Goal: Transaction & Acquisition: Purchase product/service

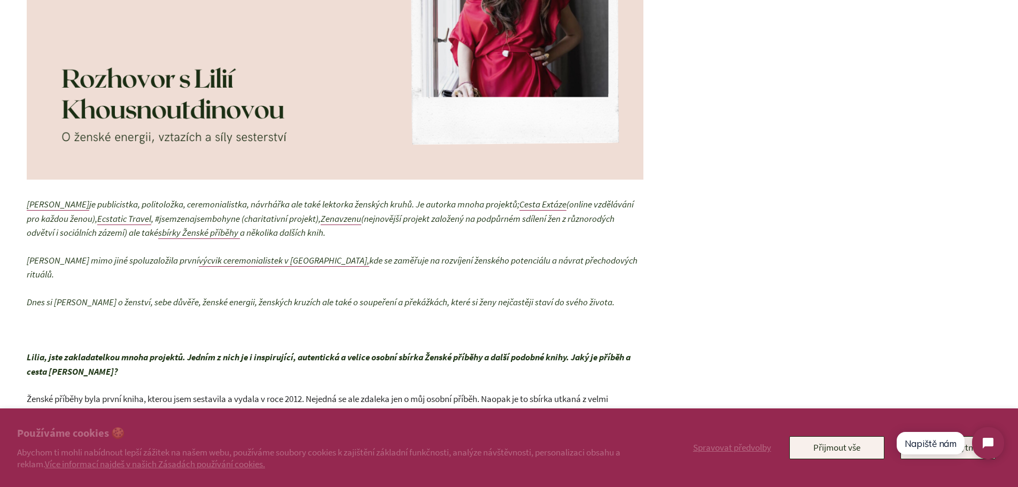
click at [743, 416] on section "Používáme cookies 🍪 Abychom ti mohli nabídnout lepší zážitek na našem webu, pou…" at bounding box center [509, 447] width 1018 height 79
click at [736, 448] on span "Spravovat předvolby" at bounding box center [732, 447] width 78 height 12
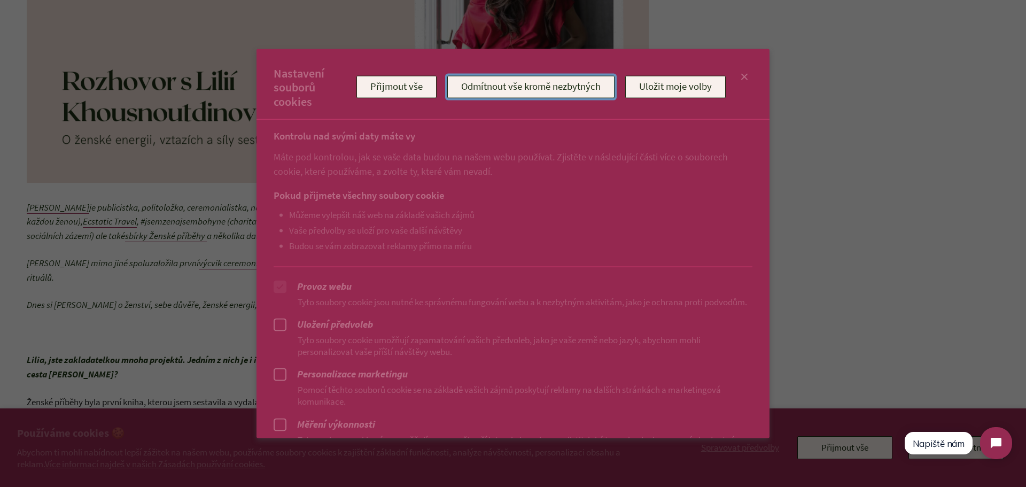
click at [492, 92] on button "Odmítnout vše kromě nezbytných" at bounding box center [530, 87] width 167 height 22
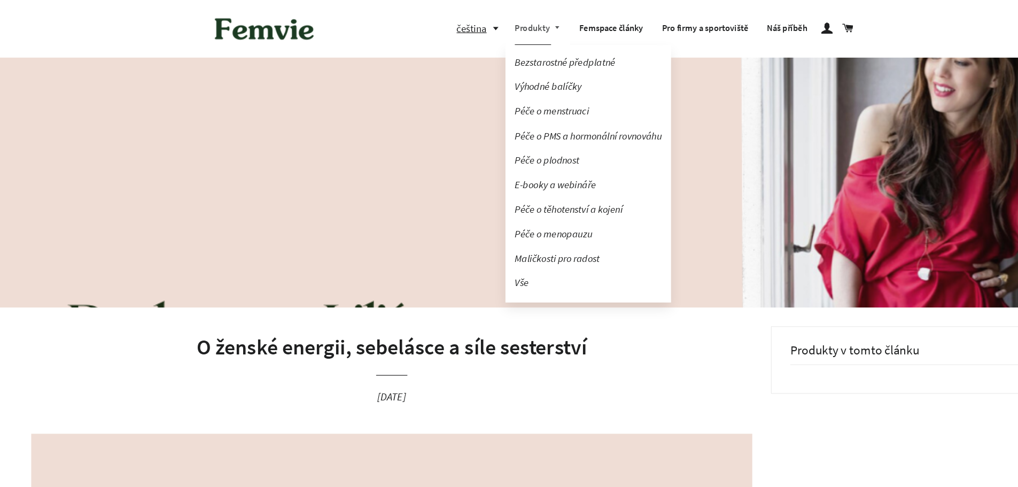
click at [460, 22] on link "Produkty" at bounding box center [460, 25] width 56 height 28
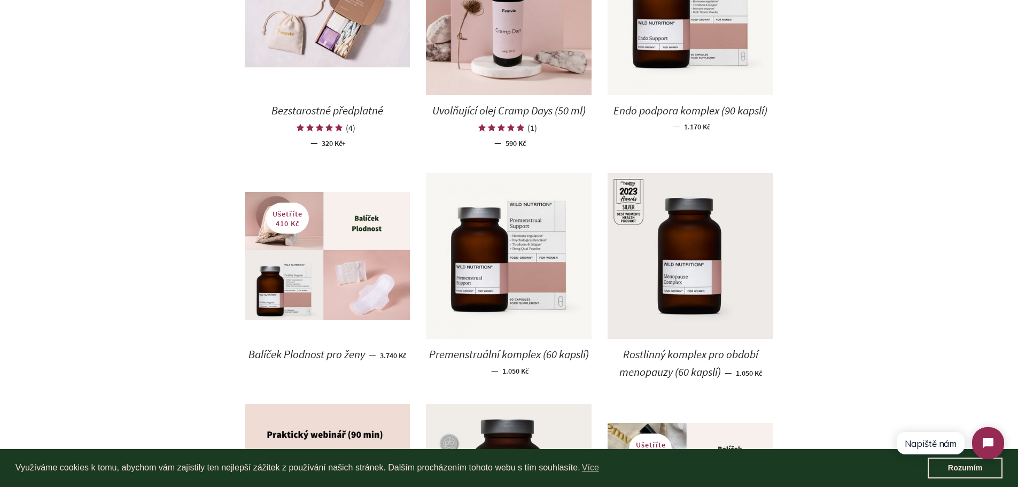
scroll to position [541, 0]
click at [477, 352] on span "Premenstruální komplex (60 kapslí)" at bounding box center [509, 353] width 160 height 14
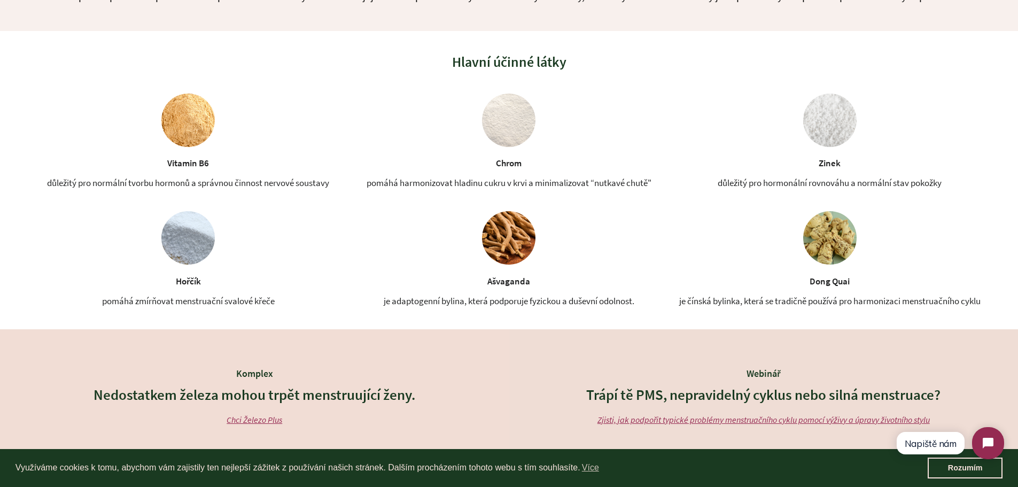
scroll to position [970, 0]
